Goal: Task Accomplishment & Management: Manage account settings

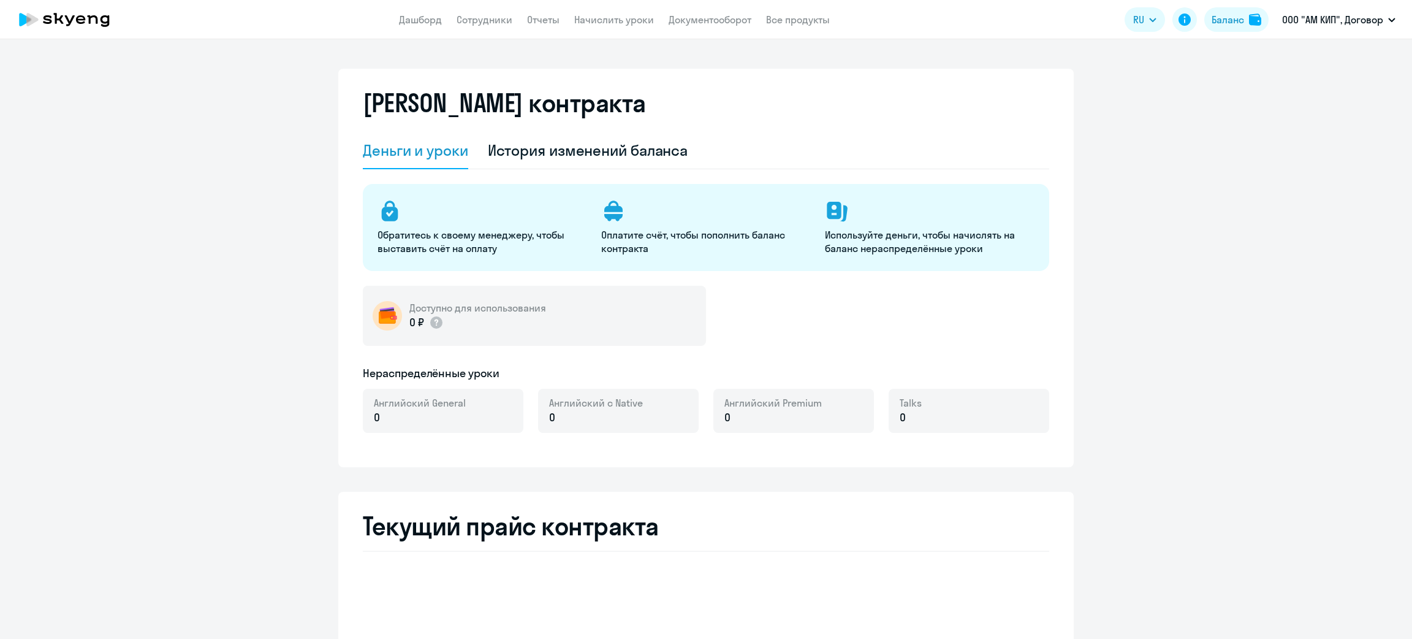
select select "english_adult_not_native_speaker"
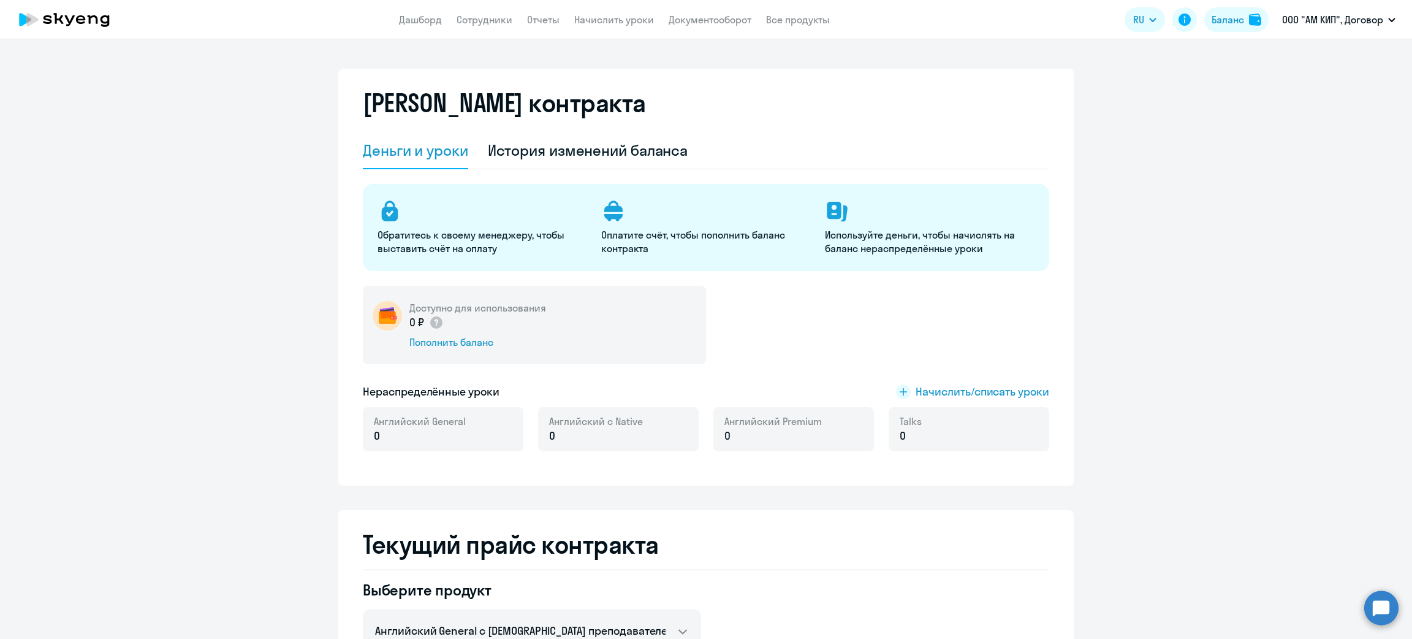
click at [469, 348] on div "Пополнить баланс" at bounding box center [477, 341] width 137 height 13
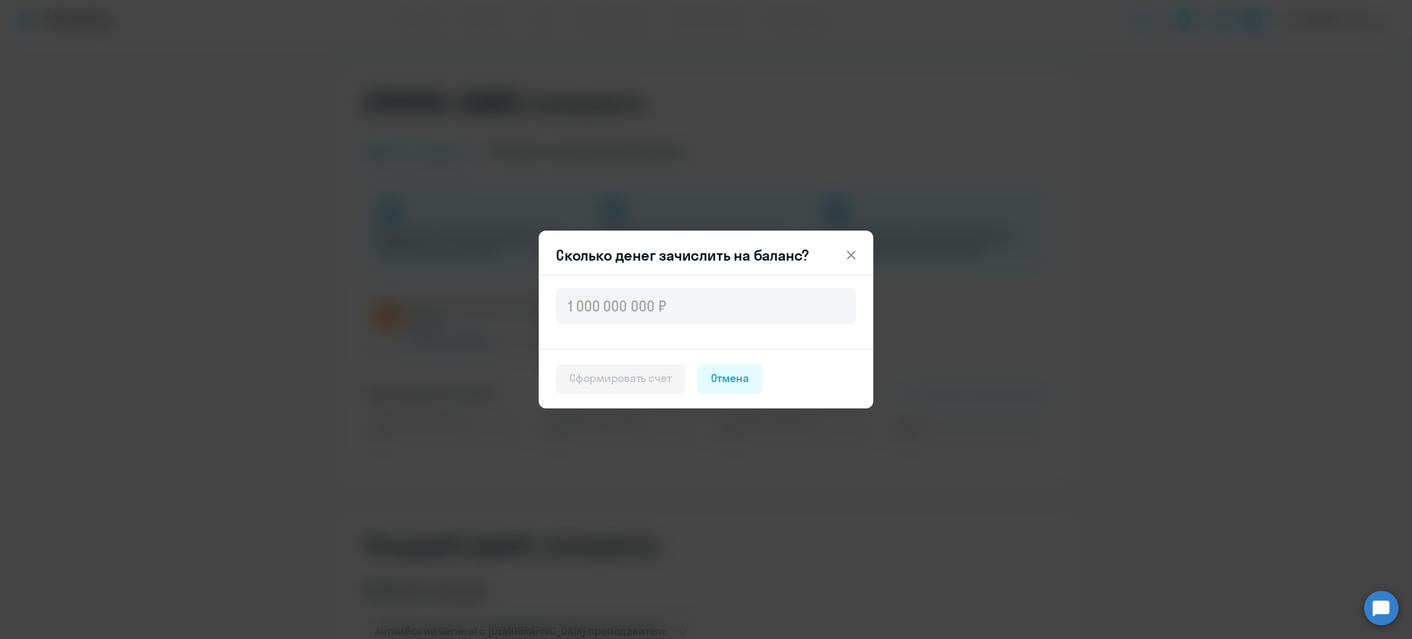
click at [757, 374] on button "Отмена" at bounding box center [729, 378] width 65 height 29
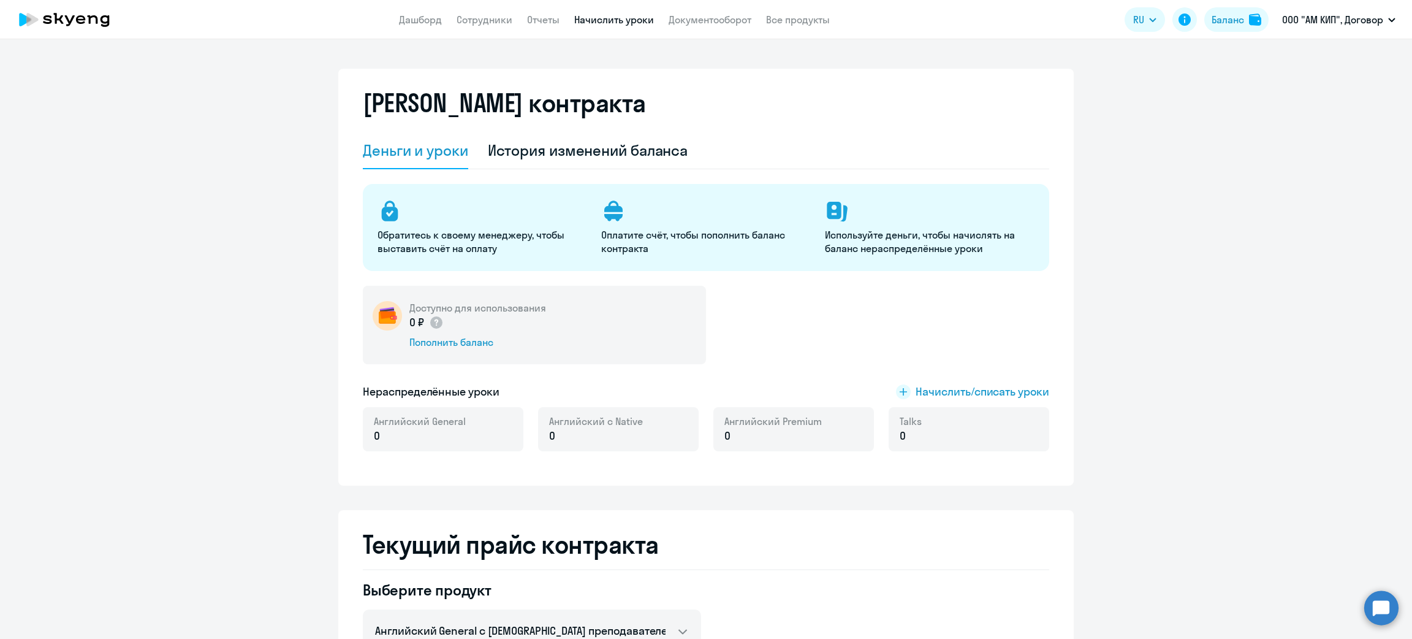
click at [594, 20] on link "Начислить уроки" at bounding box center [614, 19] width 80 height 12
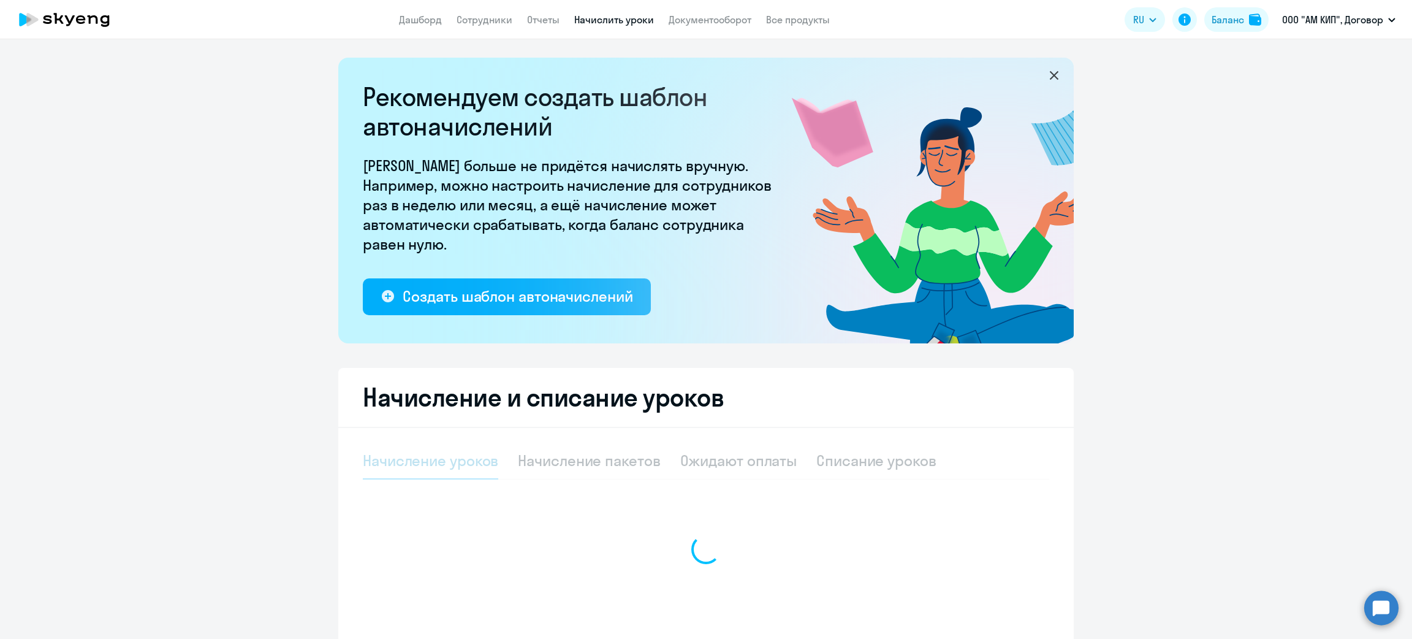
select select "10"
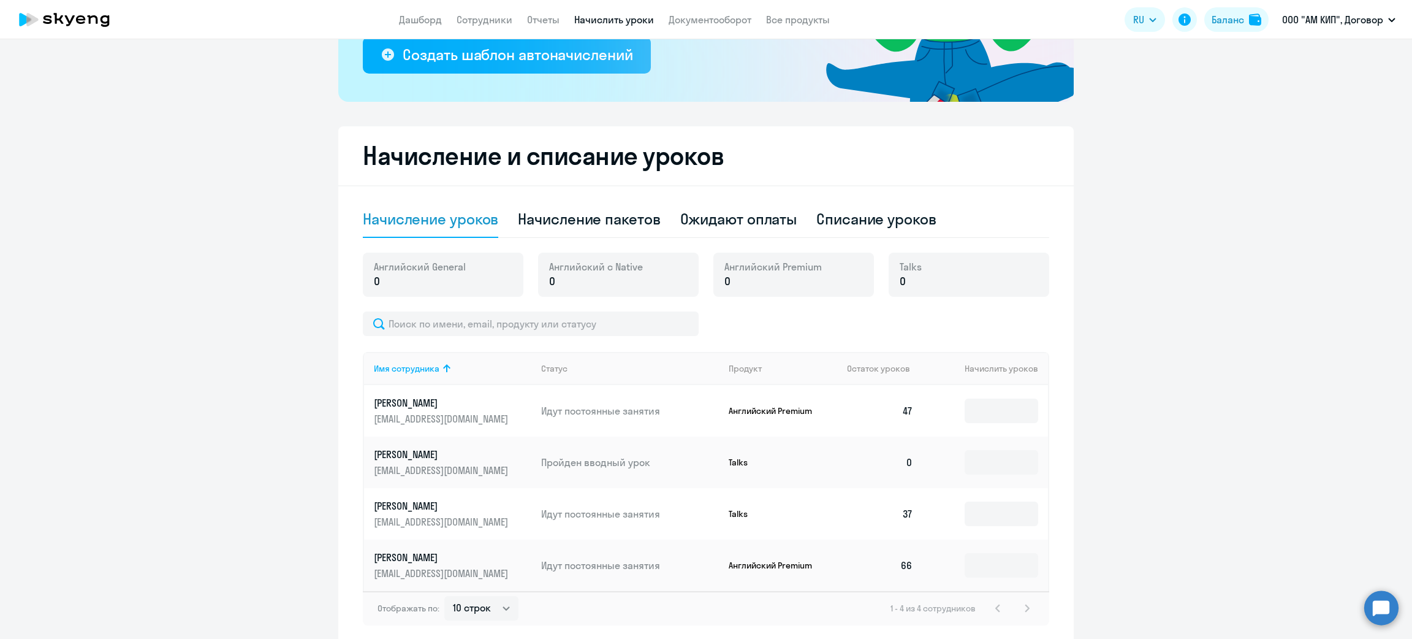
scroll to position [275, 0]
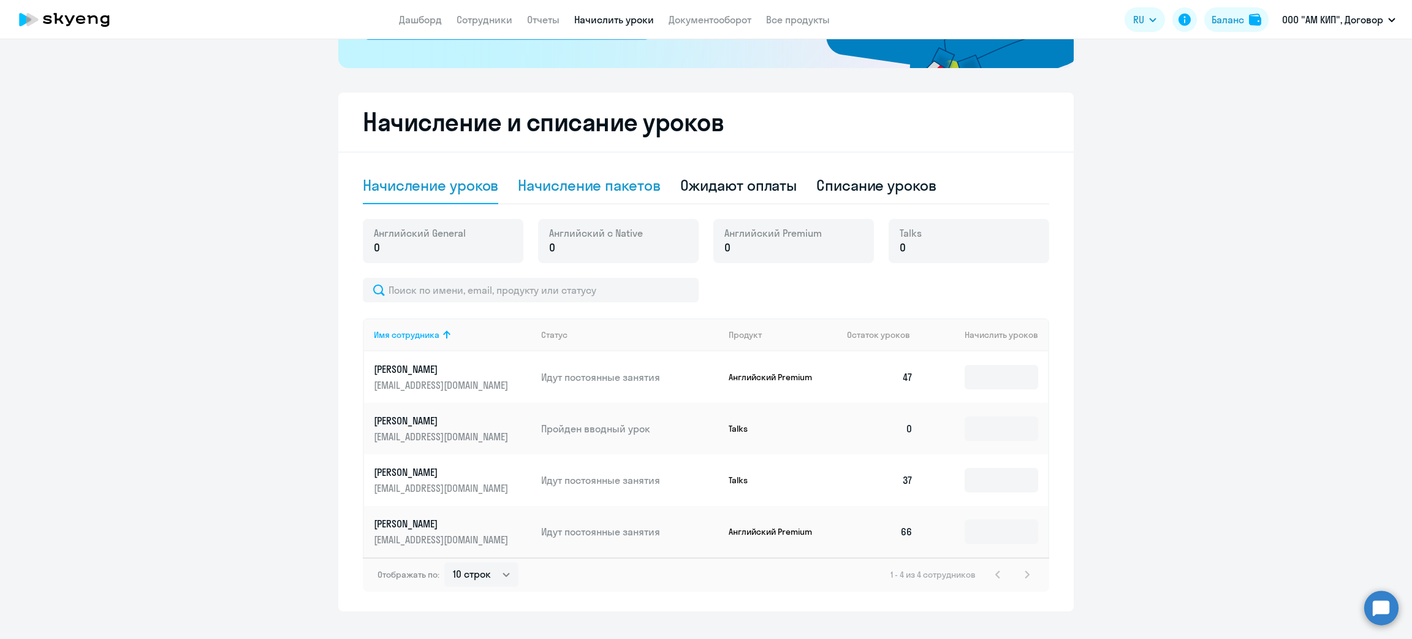
click at [618, 169] on div "Начисление пакетов" at bounding box center [589, 185] width 142 height 37
select select "10"
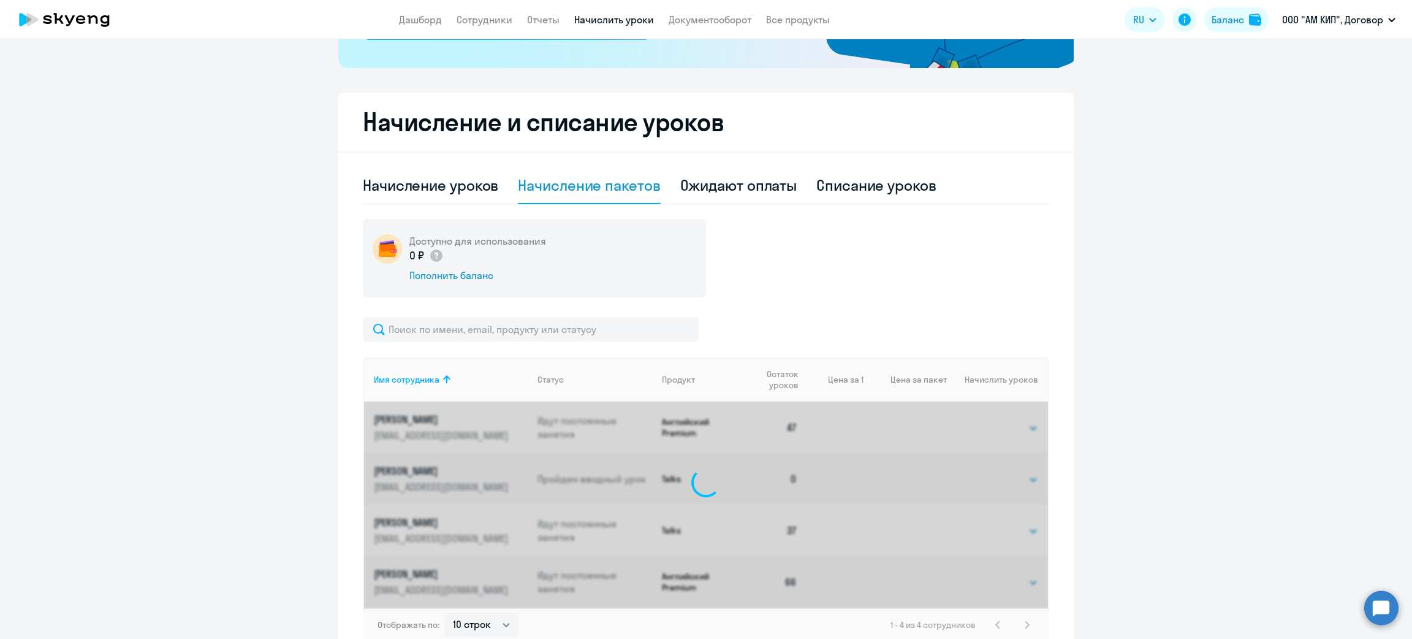
scroll to position [346, 0]
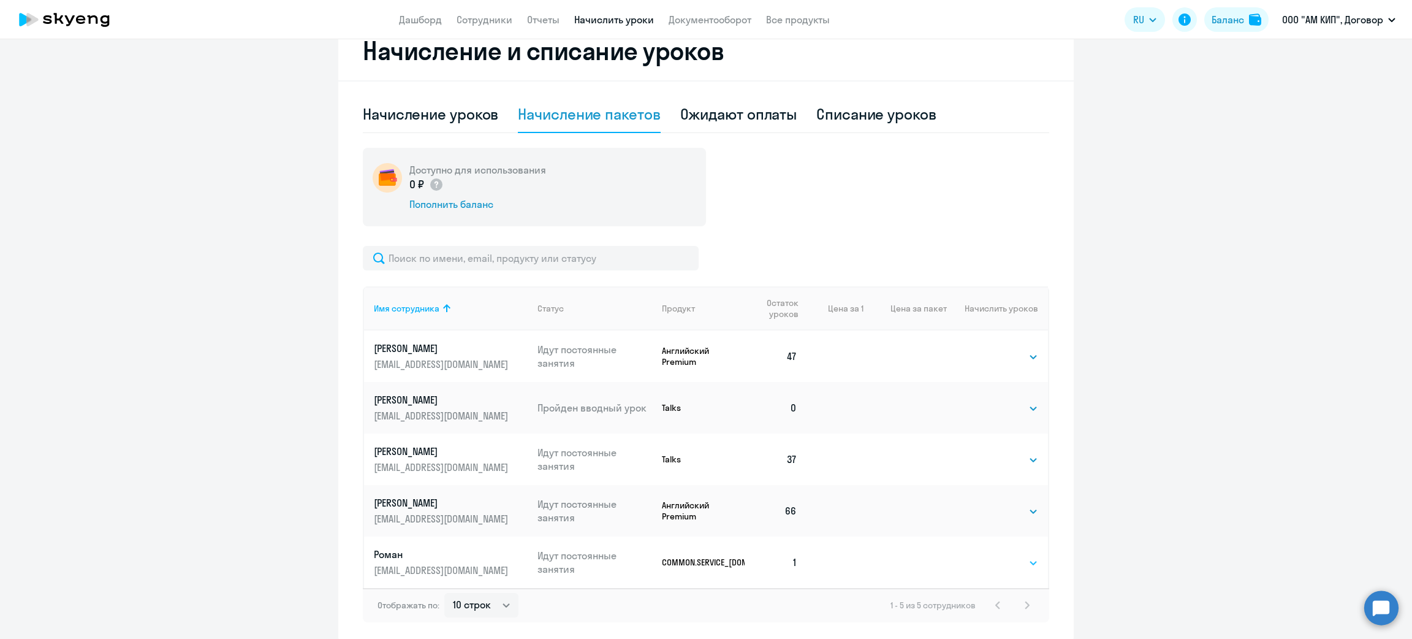
click at [1007, 558] on select "Выбрать 24 36 48 72 96 108 144 192" at bounding box center [1013, 562] width 50 height 15
select select "36"
click at [988, 555] on select "Выбрать 24 36 48 72 96 108 144 192" at bounding box center [1013, 562] width 50 height 15
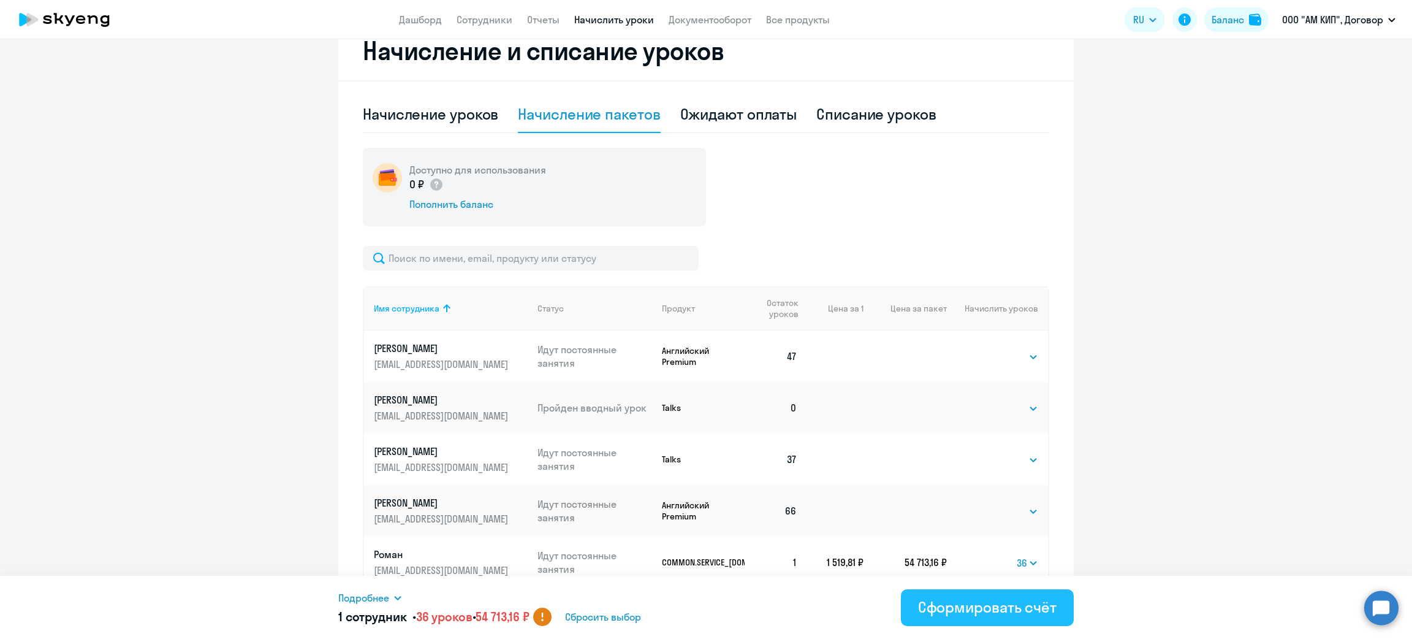
click at [959, 612] on div "Сформировать счёт" at bounding box center [987, 607] width 139 height 20
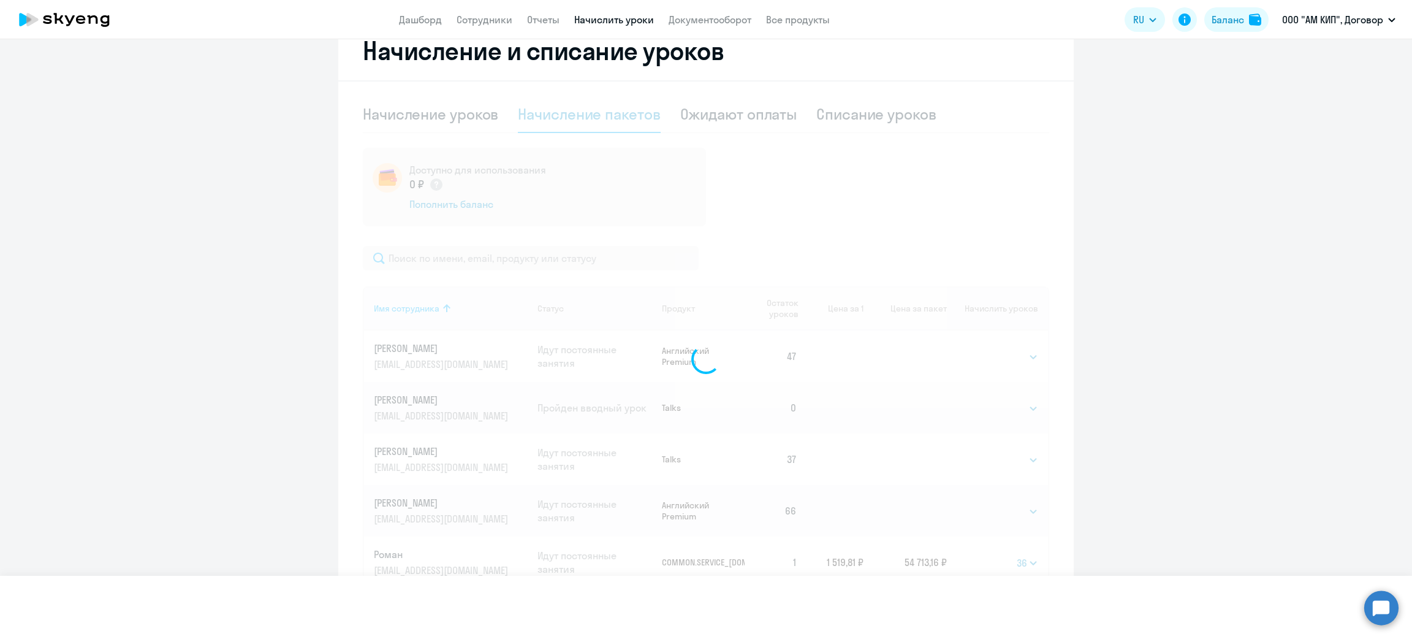
select select
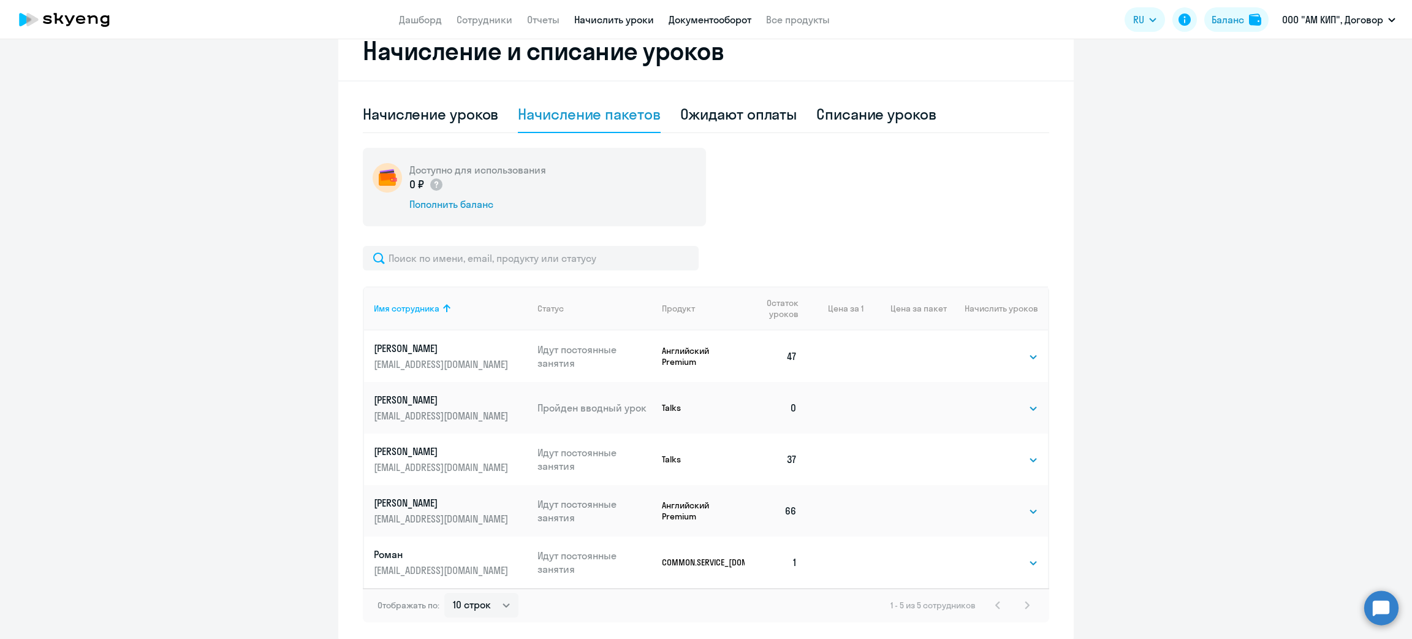
click at [719, 21] on link "Документооборот" at bounding box center [710, 19] width 83 height 12
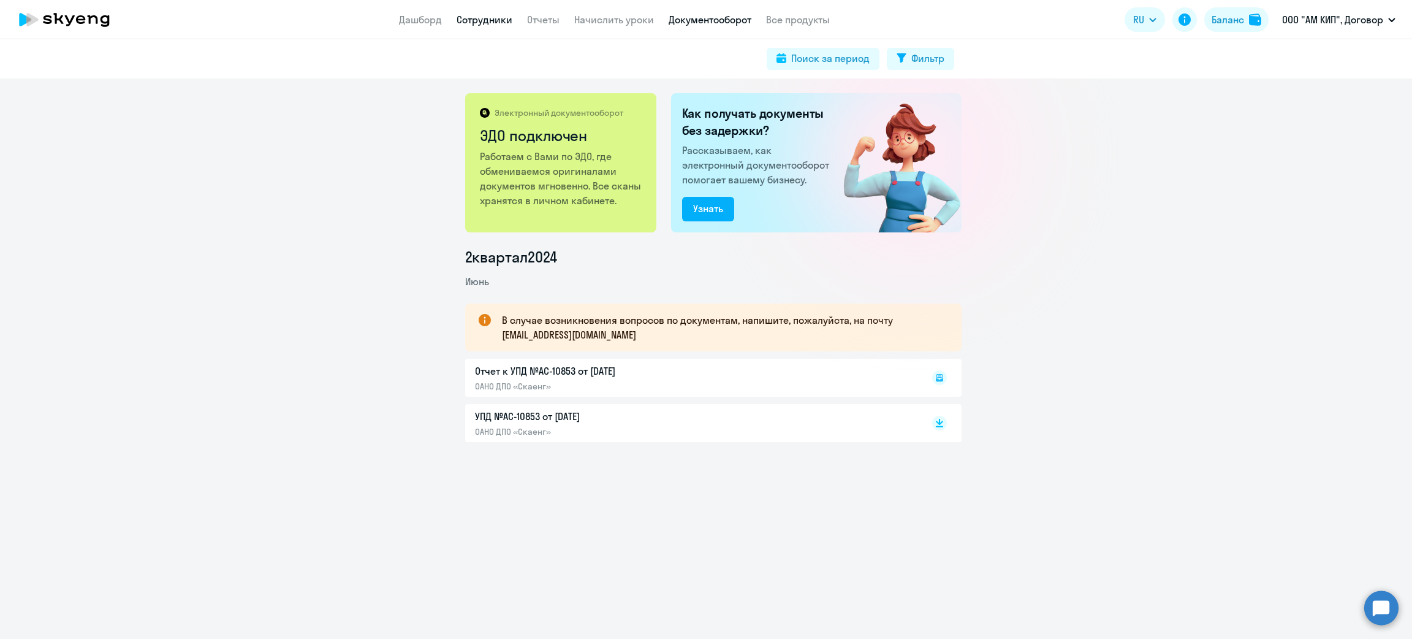
click at [479, 20] on link "Сотрудники" at bounding box center [485, 19] width 56 height 12
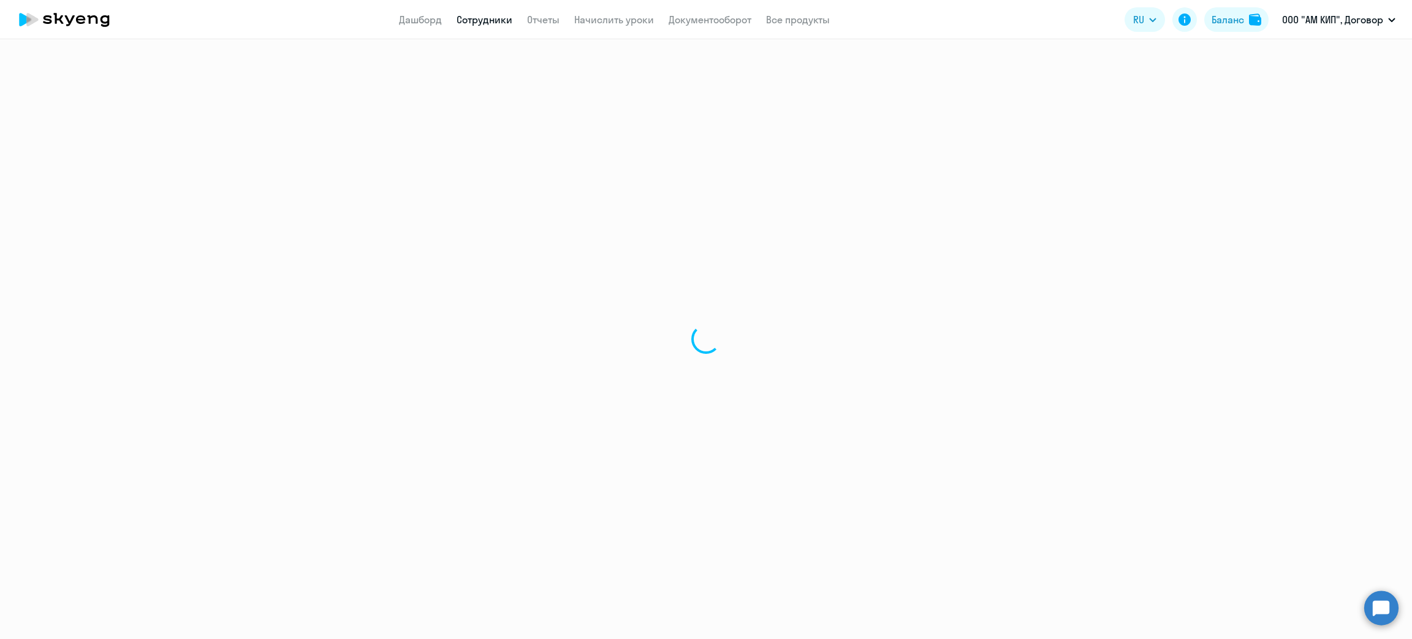
select select "30"
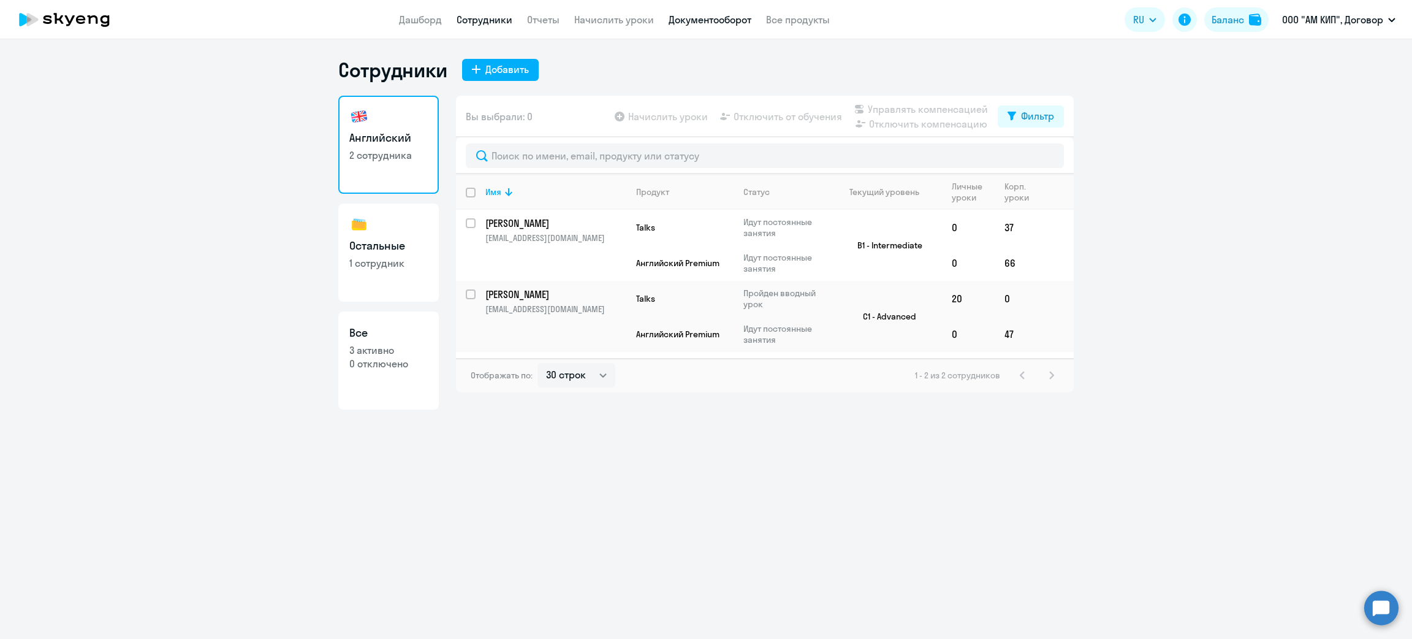
click at [709, 20] on link "Документооборот" at bounding box center [710, 19] width 83 height 12
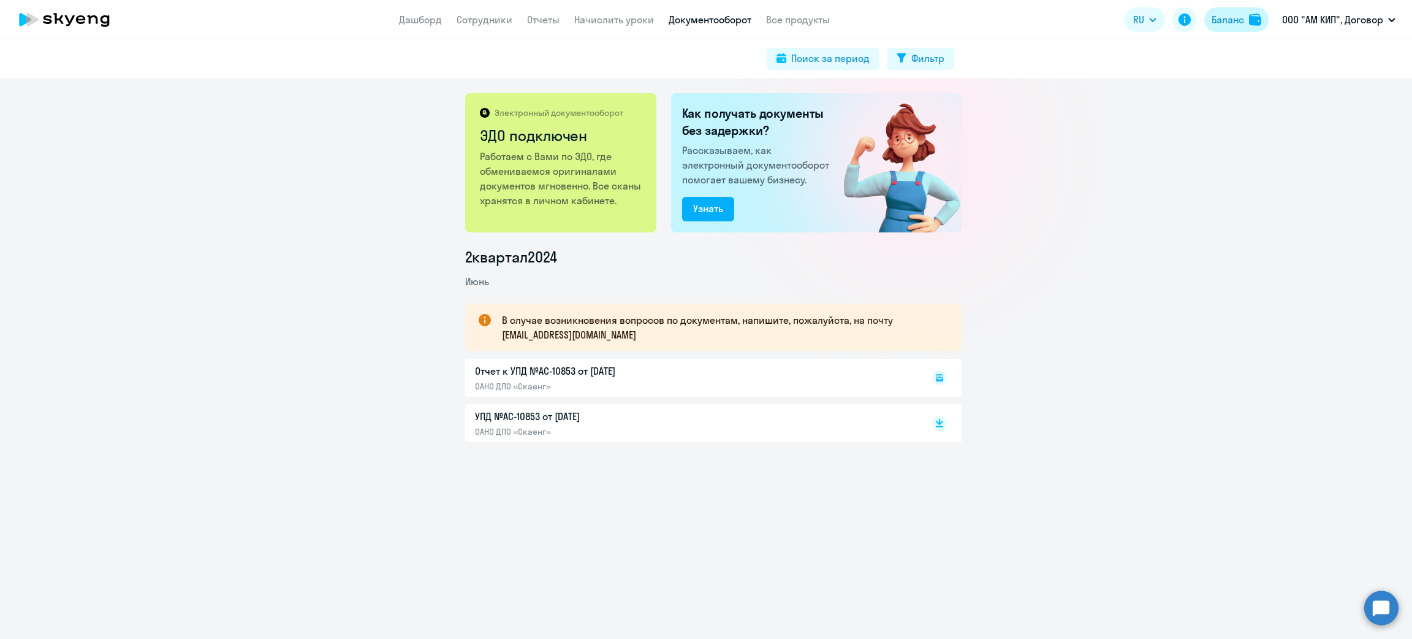
click at [1225, 20] on div "Баланс" at bounding box center [1228, 19] width 32 height 15
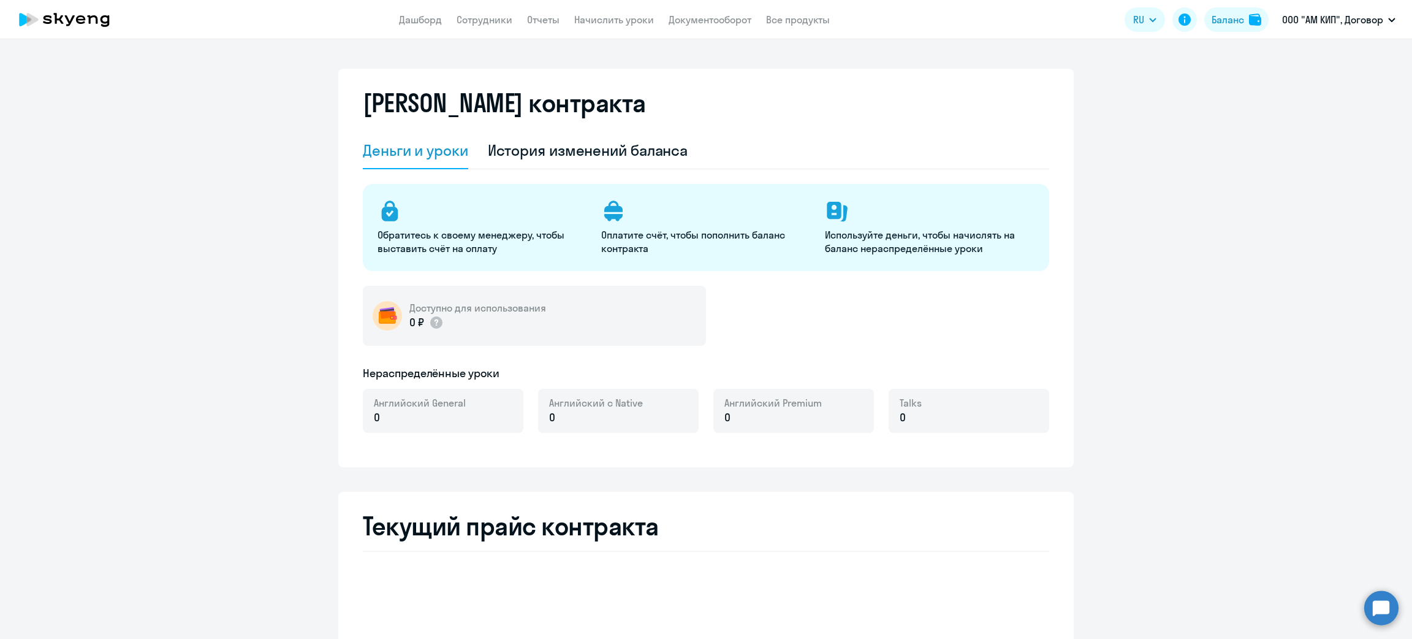
select select "english_adult_not_native_speaker"
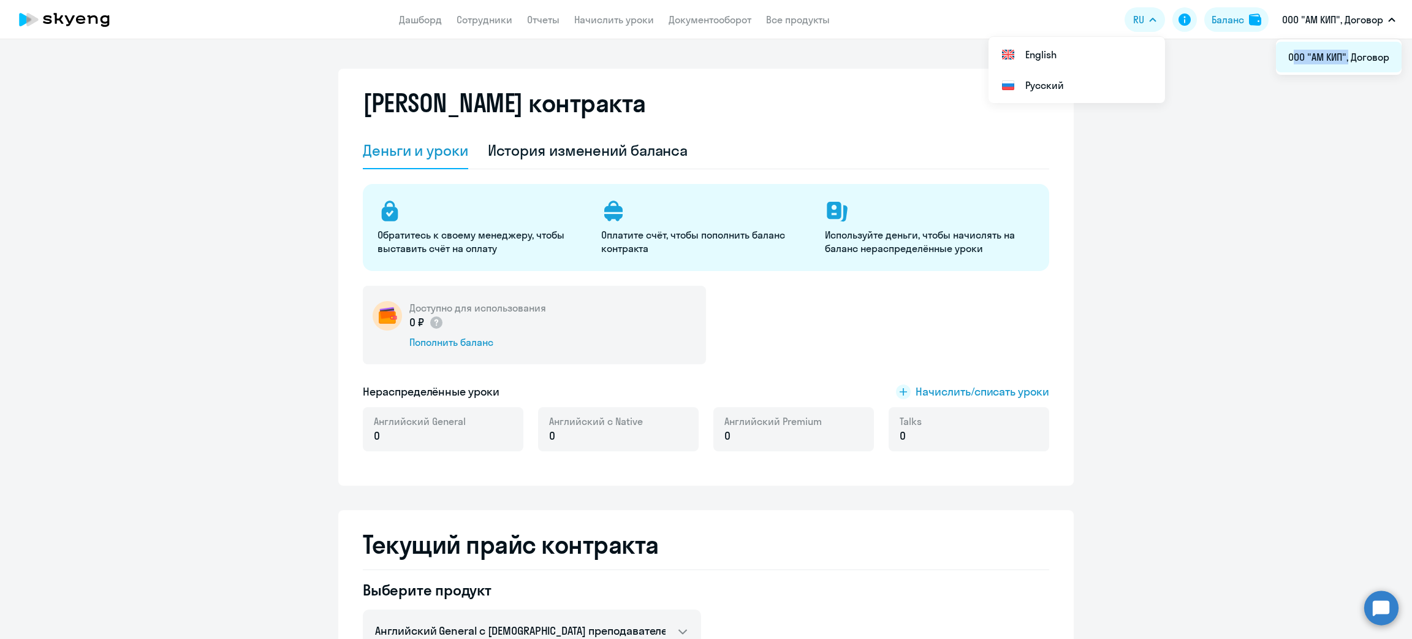
drag, startPoint x: 1285, startPoint y: 58, endPoint x: 1347, endPoint y: 63, distance: 62.1
click at [1347, 63] on li "ООО "АМ КИП", Договор" at bounding box center [1339, 57] width 126 height 31
copy span "ООО "АМ КИП""
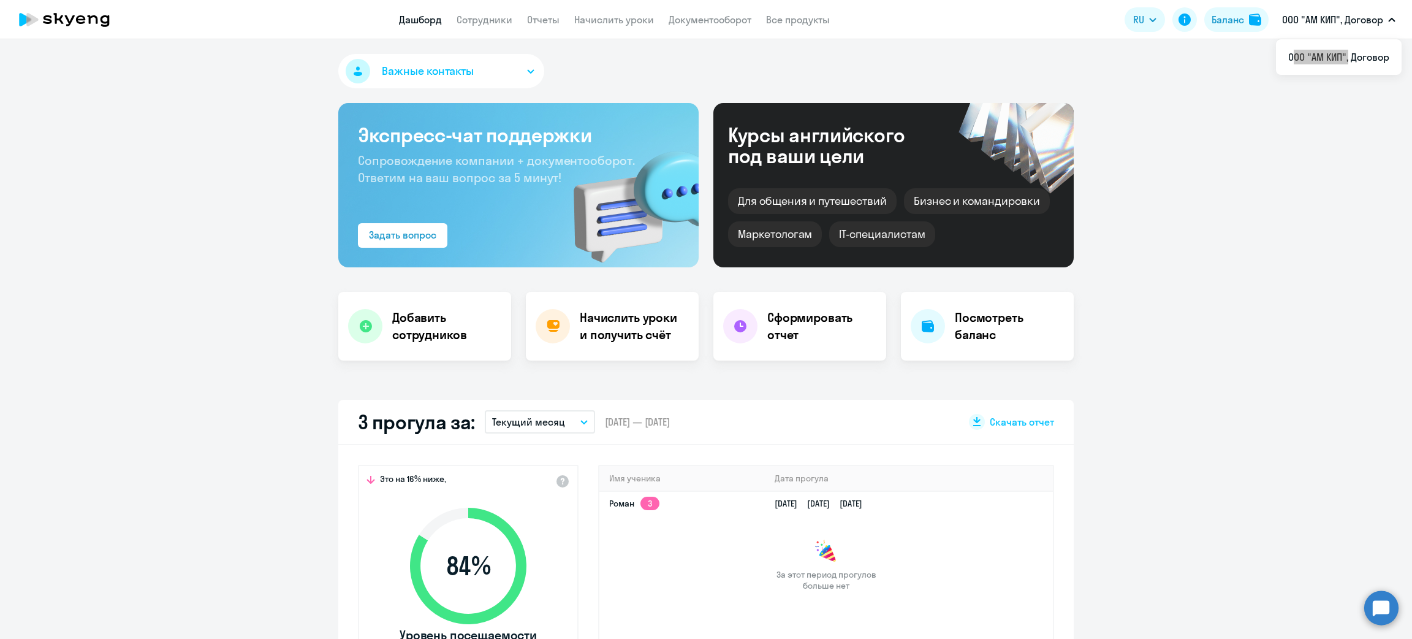
select select "30"
